Goal: Navigation & Orientation: Find specific page/section

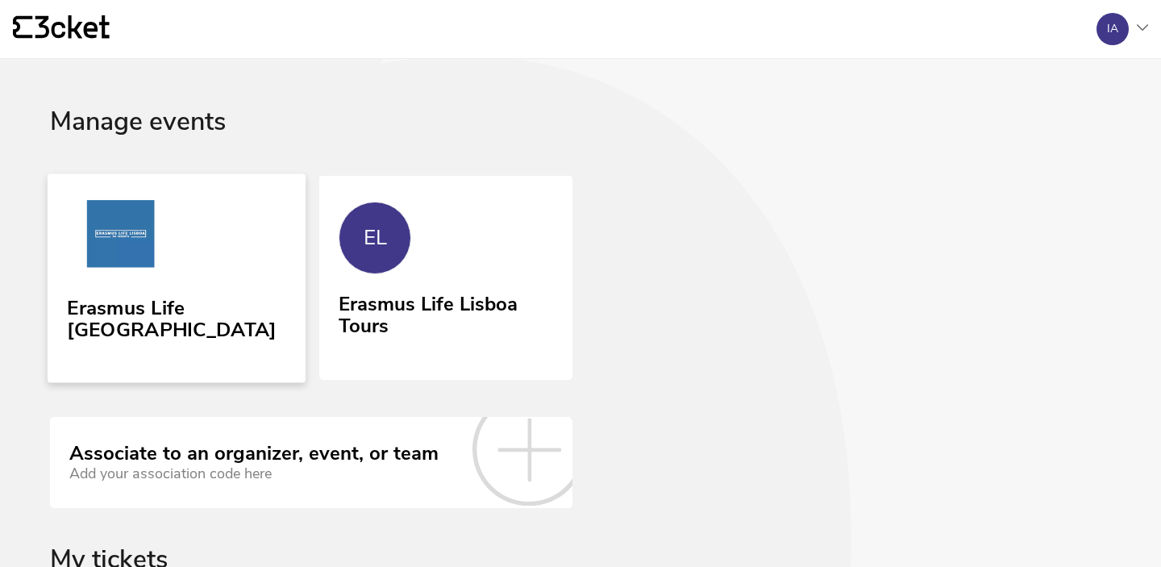
click at [182, 226] on link "Erasmus Life [GEOGRAPHIC_DATA]" at bounding box center [177, 277] width 258 height 209
click at [193, 242] on link "Erasmus Life [GEOGRAPHIC_DATA]" at bounding box center [177, 277] width 258 height 209
click at [407, 201] on link "EL Erasmus Life Lisboa Tours" at bounding box center [446, 276] width 258 height 206
click at [422, 276] on link "EL Erasmus Life Lisboa Tours" at bounding box center [446, 276] width 258 height 206
